Goal: Navigation & Orientation: Go to known website

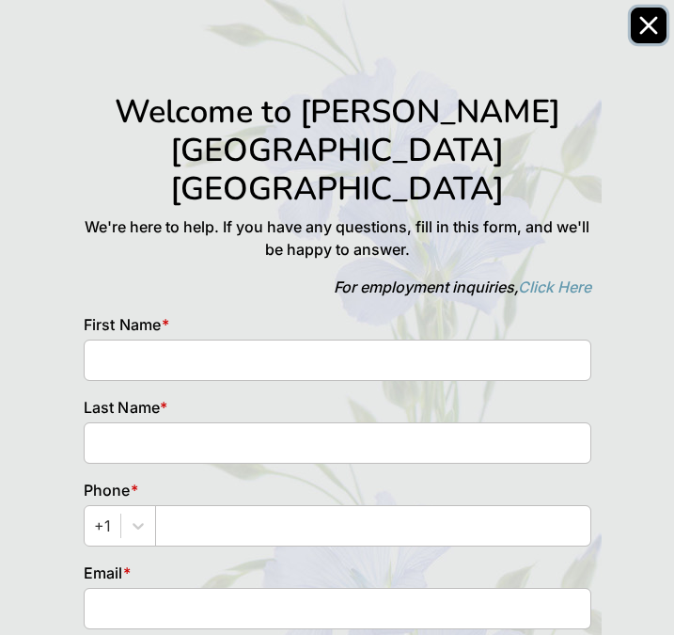
click at [658, 20] on button "Close" at bounding box center [649, 26] width 36 height 36
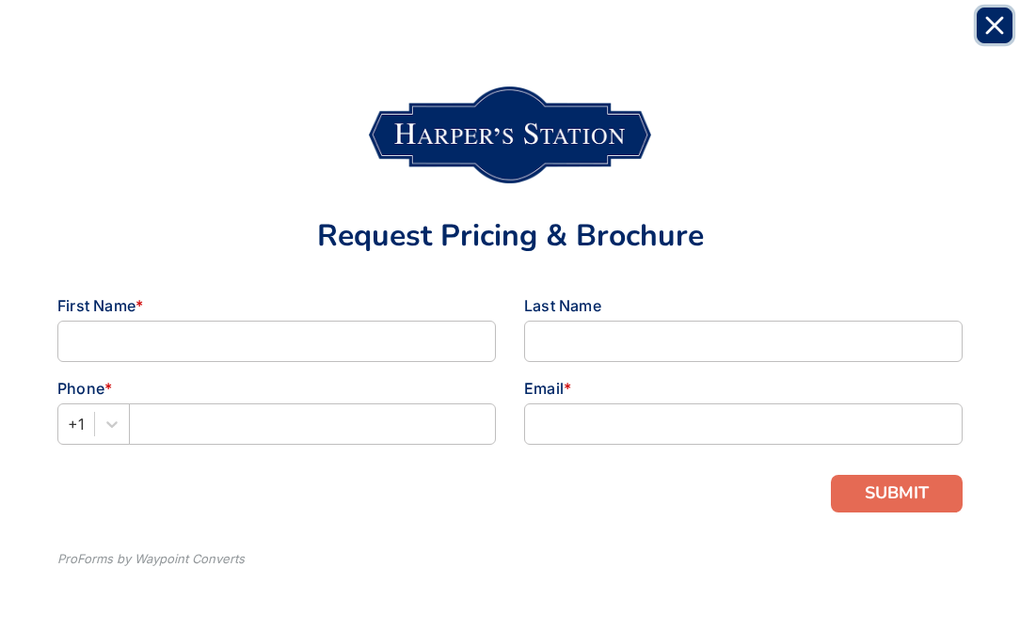
click at [985, 39] on button "Close" at bounding box center [994, 26] width 36 height 36
click at [994, 18] on icon "Close" at bounding box center [994, 25] width 19 height 19
